Goal: Task Accomplishment & Management: Manage account settings

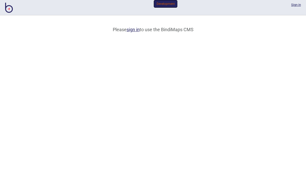
click at [136, 32] on link "sign in" at bounding box center [132, 29] width 13 height 5
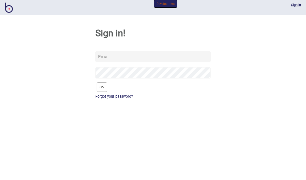
click at [118, 62] on input "text" at bounding box center [152, 56] width 115 height 11
click at [0, 0] on com-1password-button at bounding box center [0, 0] width 0 height 0
type input "[PERSON_NAME][EMAIL_ADDRESS][DOMAIN_NAME]"
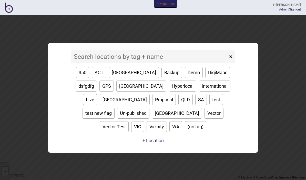
click at [279, 11] on link "Admin" at bounding box center [283, 9] width 9 height 4
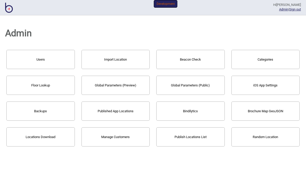
click at [125, 60] on button "Import Location" at bounding box center [115, 59] width 68 height 19
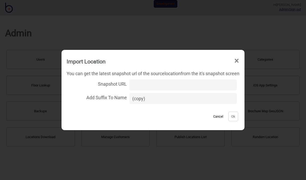
click at [147, 85] on input "Snapshot URL" at bounding box center [182, 85] width 107 height 11
paste input "M!nD7v1n3ss"
type input "M!nD7v1n3ss"
paste input "M!nD7v1n3ss"
type input "M!nD7v1n3ss"
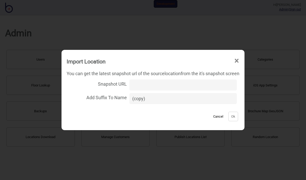
paste input "[URL][DOMAIN_NAME][DOMAIN_NAME]"
type input "[URL][DOMAIN_NAME][DOMAIN_NAME]"
click at [238, 116] on button "Ok" at bounding box center [233, 116] width 10 height 9
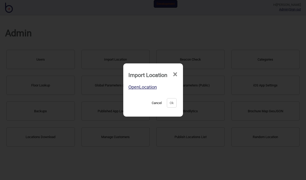
click at [140, 89] on link "Open Location" at bounding box center [142, 86] width 28 height 5
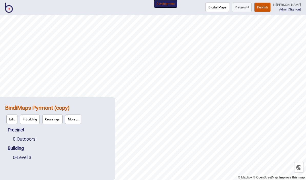
click at [267, 9] on button "Publish" at bounding box center [262, 7] width 16 height 9
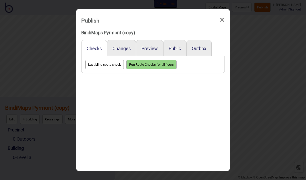
click at [155, 46] on button "Preview" at bounding box center [149, 48] width 16 height 5
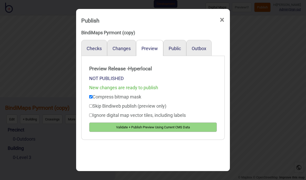
click at [137, 123] on button "Validate + Publish Preview Using Current CMS Data" at bounding box center [152, 127] width 127 height 9
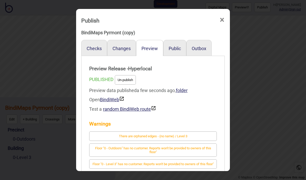
click at [180, 46] on button "Public" at bounding box center [174, 48] width 12 height 5
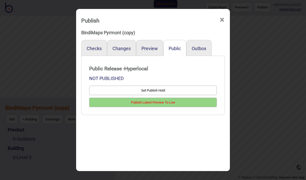
click at [153, 98] on button "Publish Latest Preview To Live" at bounding box center [152, 102] width 127 height 9
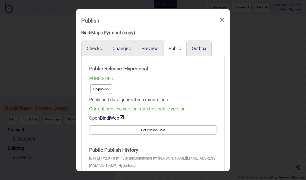
click at [223, 14] on span "×" at bounding box center [221, 20] width 5 height 17
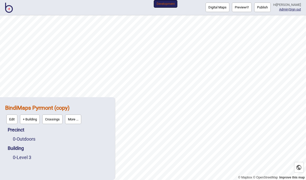
click at [28, 141] on link "0 - Outdoors" at bounding box center [24, 138] width 23 height 5
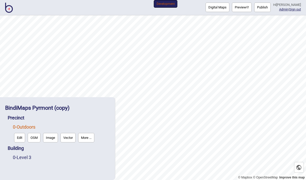
click at [88, 138] on button "More ..." at bounding box center [86, 137] width 16 height 9
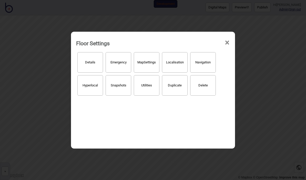
click at [87, 86] on button "Hyperlocal" at bounding box center [90, 85] width 26 height 20
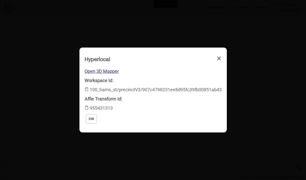
click at [101, 74] on link "Open 3D Mapper" at bounding box center [101, 71] width 34 height 5
click at [175, 79] on span "×" at bounding box center [171, 87] width 5 height 17
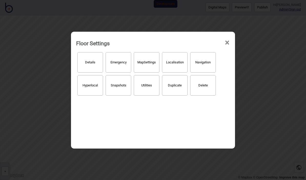
click at [227, 36] on span "×" at bounding box center [226, 42] width 5 height 17
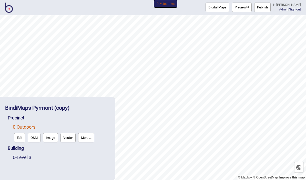
click at [29, 160] on link "0 - Level 3" at bounding box center [22, 157] width 18 height 5
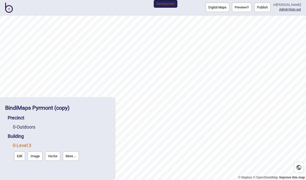
click at [73, 160] on button "More ..." at bounding box center [71, 155] width 16 height 9
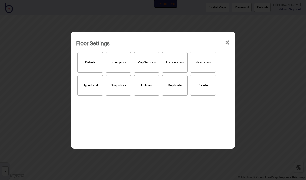
click at [96, 84] on button "Hyperlocal" at bounding box center [90, 85] width 26 height 20
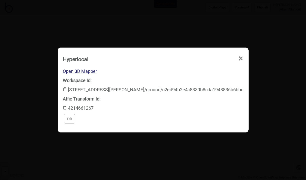
click at [97, 71] on link "Open 3D Mapper" at bounding box center [80, 71] width 34 height 5
click at [175, 79] on span "×" at bounding box center [171, 87] width 5 height 17
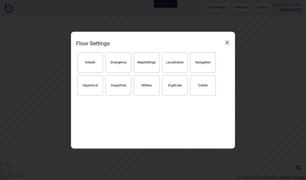
click at [228, 37] on span "×" at bounding box center [226, 42] width 5 height 17
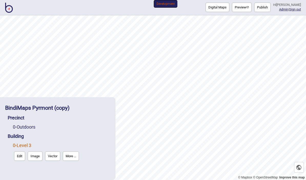
click at [267, 10] on button "Publish" at bounding box center [262, 7] width 16 height 9
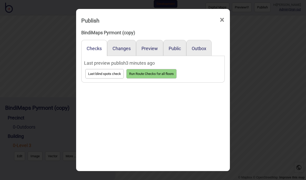
click at [154, 46] on button "Preview" at bounding box center [149, 48] width 16 height 5
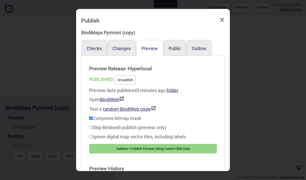
click at [149, 147] on button "Validate + Publish Preview Using Current CMS Data" at bounding box center [152, 148] width 127 height 9
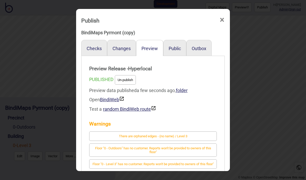
click at [173, 46] on button "Public" at bounding box center [174, 48] width 12 height 5
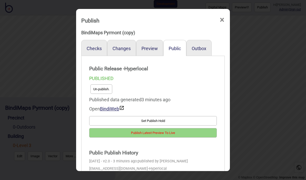
click at [162, 129] on button "Publish Latest Preview To Live" at bounding box center [152, 132] width 127 height 9
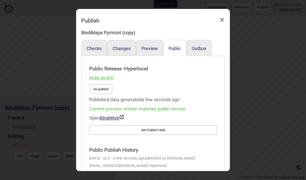
click at [222, 13] on span "×" at bounding box center [221, 20] width 5 height 17
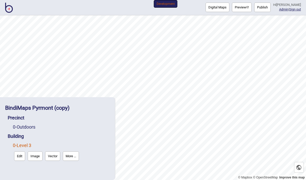
click at [70, 105] on strong "BindiMaps Pyrmont (copy)" at bounding box center [37, 108] width 64 height 6
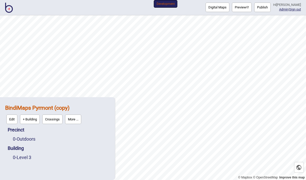
click at [77, 119] on button "More ..." at bounding box center [73, 119] width 16 height 9
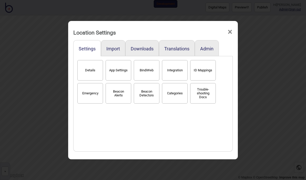
click at [209, 46] on button "Admin" at bounding box center [206, 48] width 13 height 5
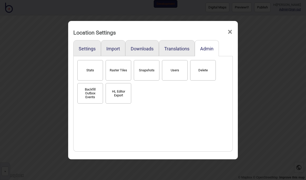
click at [206, 69] on button "Delete" at bounding box center [203, 70] width 26 height 20
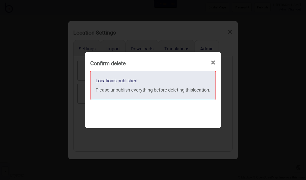
click at [215, 61] on span "×" at bounding box center [212, 62] width 5 height 17
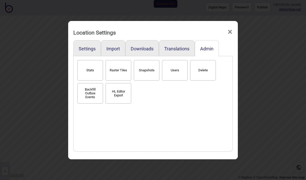
click at [231, 26] on span "×" at bounding box center [229, 32] width 5 height 17
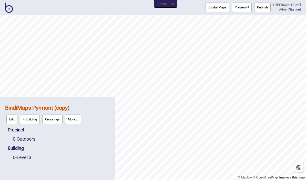
click at [264, 10] on button "Publish" at bounding box center [262, 7] width 16 height 9
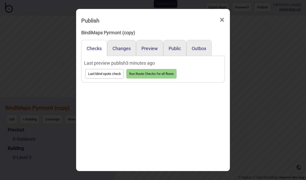
click at [180, 46] on button "Public" at bounding box center [174, 48] width 12 height 5
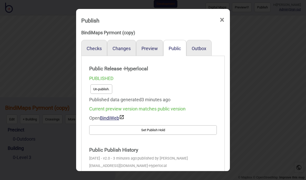
click at [105, 84] on button "Un-publish." at bounding box center [101, 88] width 22 height 9
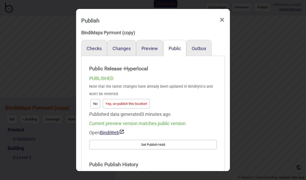
click at [140, 99] on button "Yep, un-publish this location!" at bounding box center [126, 103] width 47 height 9
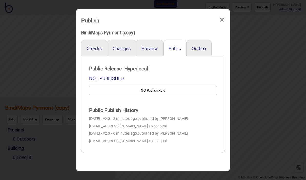
click at [155, 46] on button "Preview" at bounding box center [149, 48] width 16 height 5
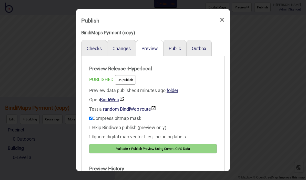
click at [126, 75] on button "Un-publish" at bounding box center [125, 79] width 21 height 9
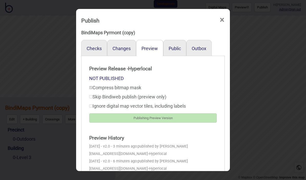
click at [222, 14] on span "×" at bounding box center [221, 20] width 5 height 17
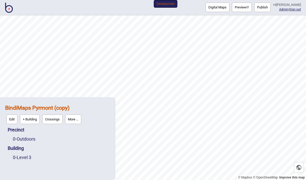
click at [78, 119] on button "More ..." at bounding box center [73, 119] width 16 height 9
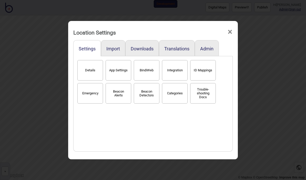
click at [210, 46] on button "Admin" at bounding box center [206, 48] width 13 height 5
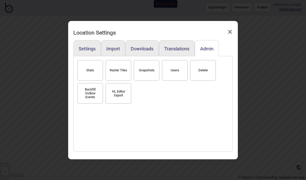
click at [204, 67] on button "Delete" at bounding box center [203, 70] width 26 height 20
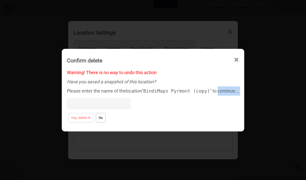
click at [177, 96] on div at bounding box center [153, 104] width 172 height 16
click at [177, 95] on div "Please enter the name of the location " BindiMaps Pyrmont (copy) " to continue.…" at bounding box center [153, 98] width 172 height 25
copy div "BindiMaps Pyrmont (copy)"
click at [77, 104] on input at bounding box center [99, 103] width 64 height 11
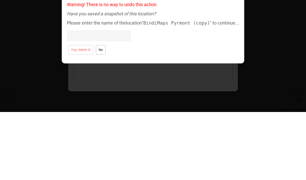
click at [73, 98] on input at bounding box center [99, 103] width 64 height 11
click at [71, 98] on input at bounding box center [99, 103] width 64 height 11
paste input "BindiMaps Pyrmont (copy)"
type input "BindiMaps Pyrmont (copy)"
click at [80, 113] on button "Yep, delete it!" at bounding box center [80, 117] width 25 height 9
